Goal: Find contact information: Obtain details needed to contact an individual or organization

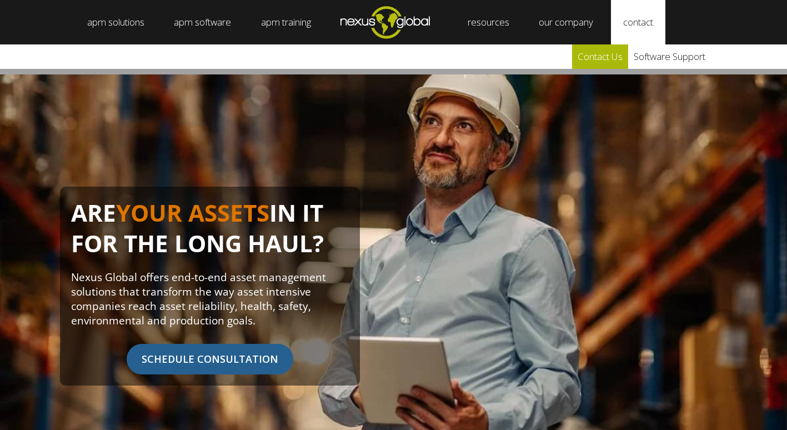
click at [608, 56] on link "Contact Us" at bounding box center [600, 56] width 56 height 24
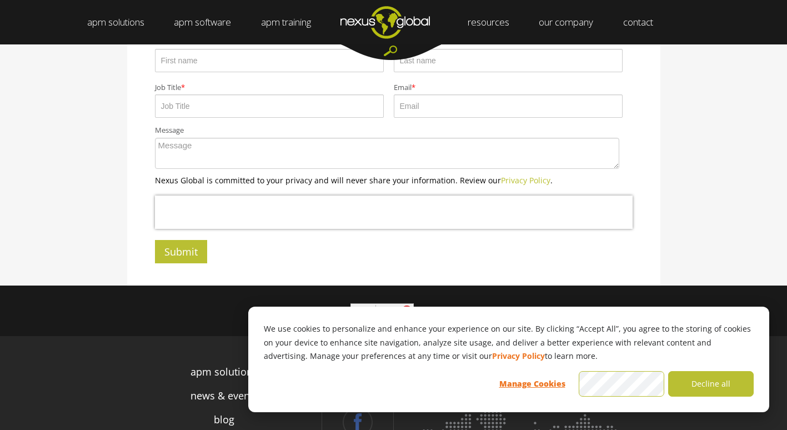
scroll to position [326, 0]
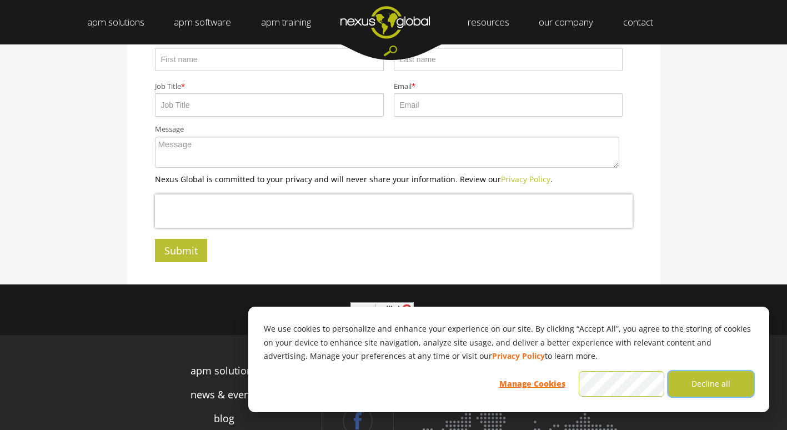
click at [703, 383] on button "Decline all" at bounding box center [711, 384] width 86 height 26
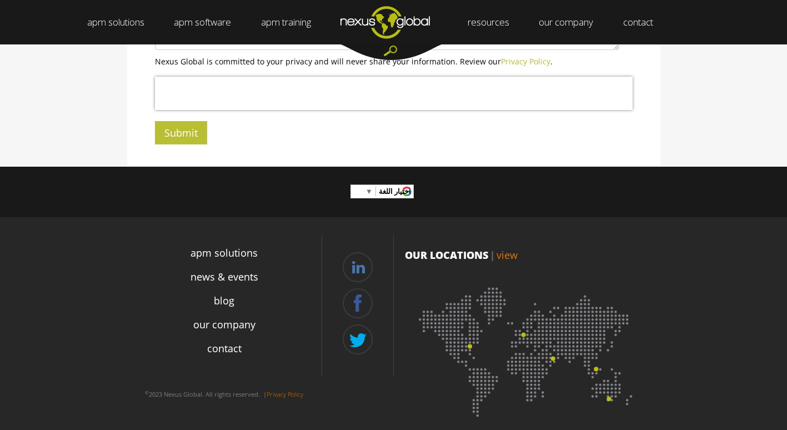
scroll to position [444, 0]
click at [365, 193] on span "اختيار اللغة ​ ▼" at bounding box center [382, 190] width 62 height 17
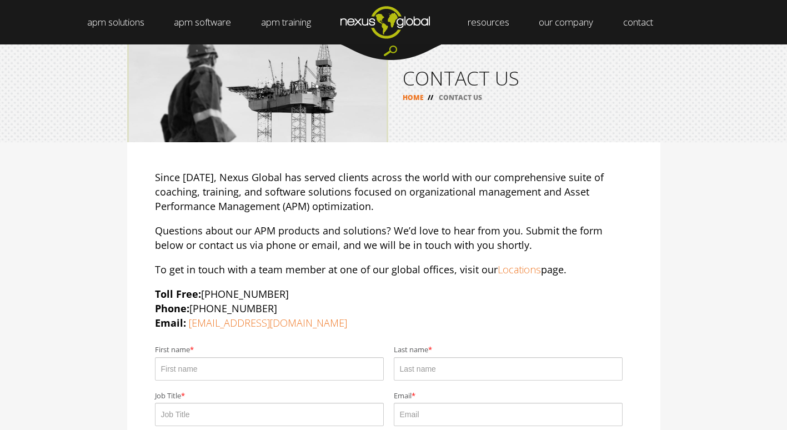
scroll to position [0, 0]
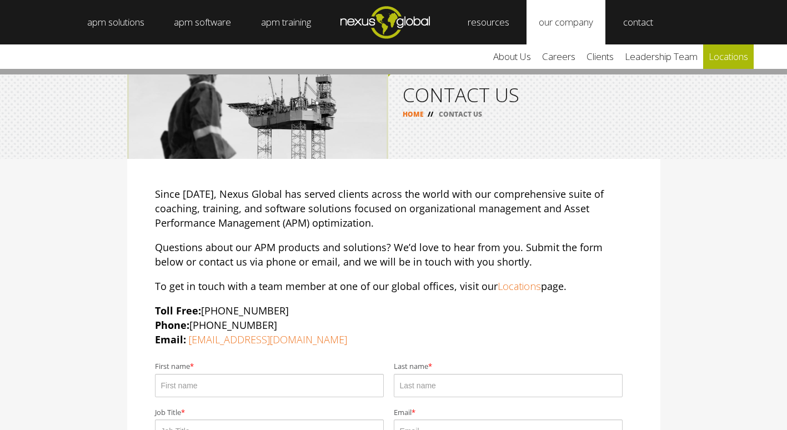
click at [732, 55] on link "locations" at bounding box center [728, 56] width 51 height 24
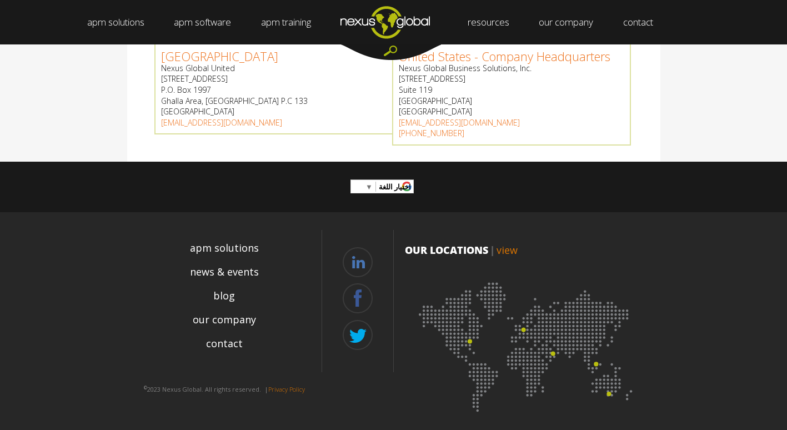
scroll to position [613, 0]
